Goal: Task Accomplishment & Management: Use online tool/utility

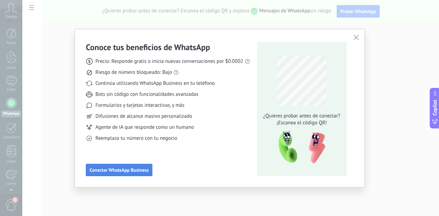
click at [114, 171] on span "Conectar WhatsApp Business" at bounding box center [119, 170] width 59 height 5
click at [121, 169] on span "Conectar WhatsApp Business" at bounding box center [119, 170] width 59 height 5
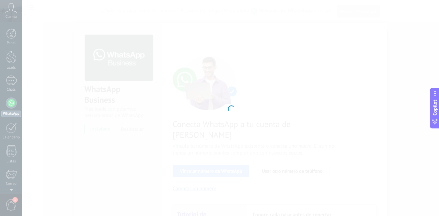
click at [77, 51] on div at bounding box center [230, 108] width 417 height 216
